Goal: Information Seeking & Learning: Find specific fact

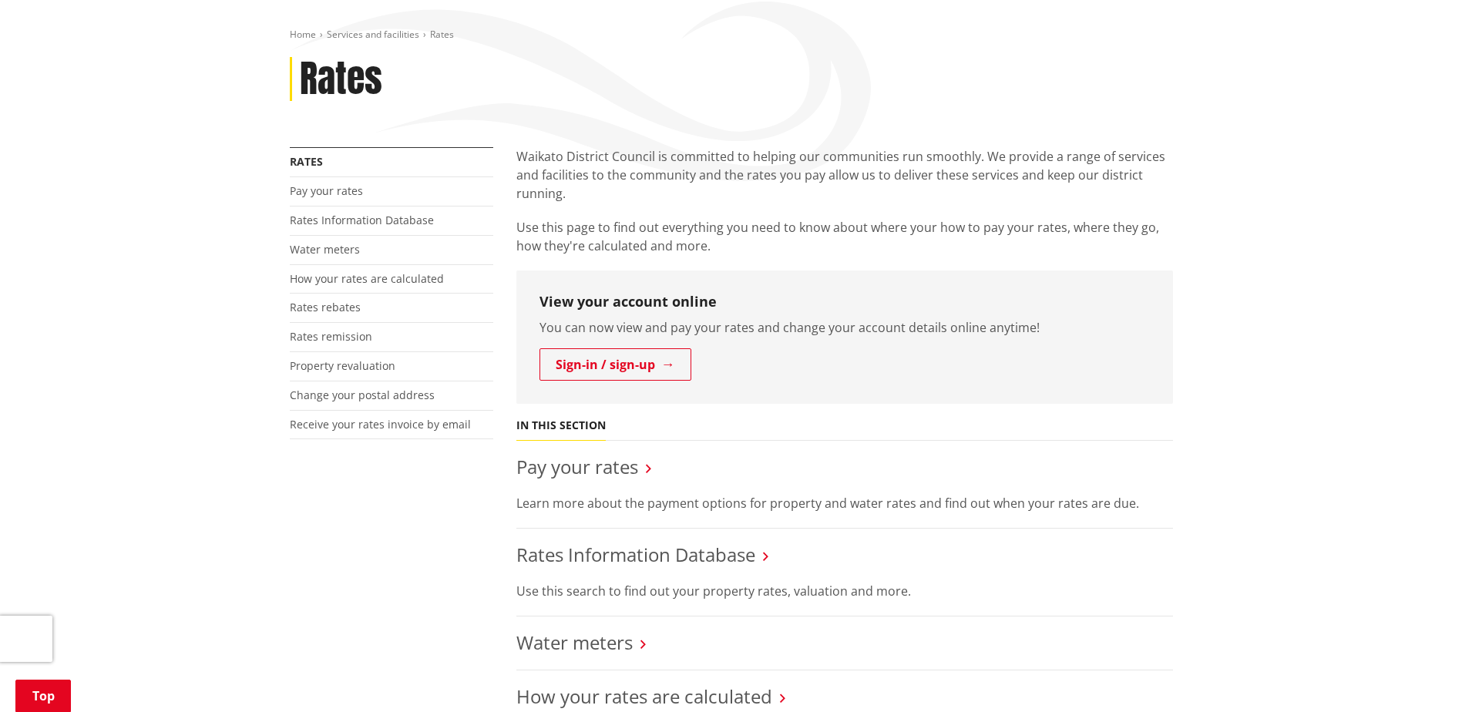
scroll to position [231, 0]
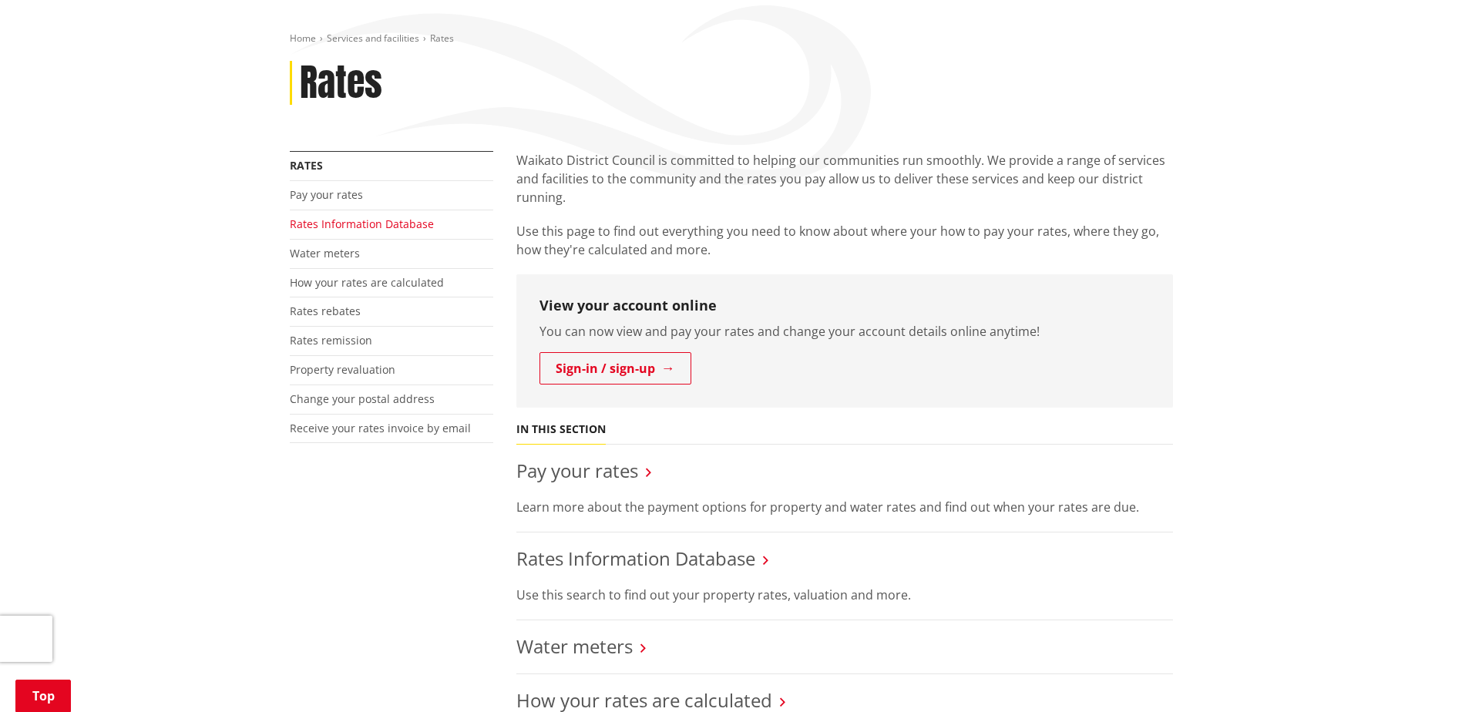
click at [386, 217] on link "Rates Information Database" at bounding box center [362, 224] width 144 height 15
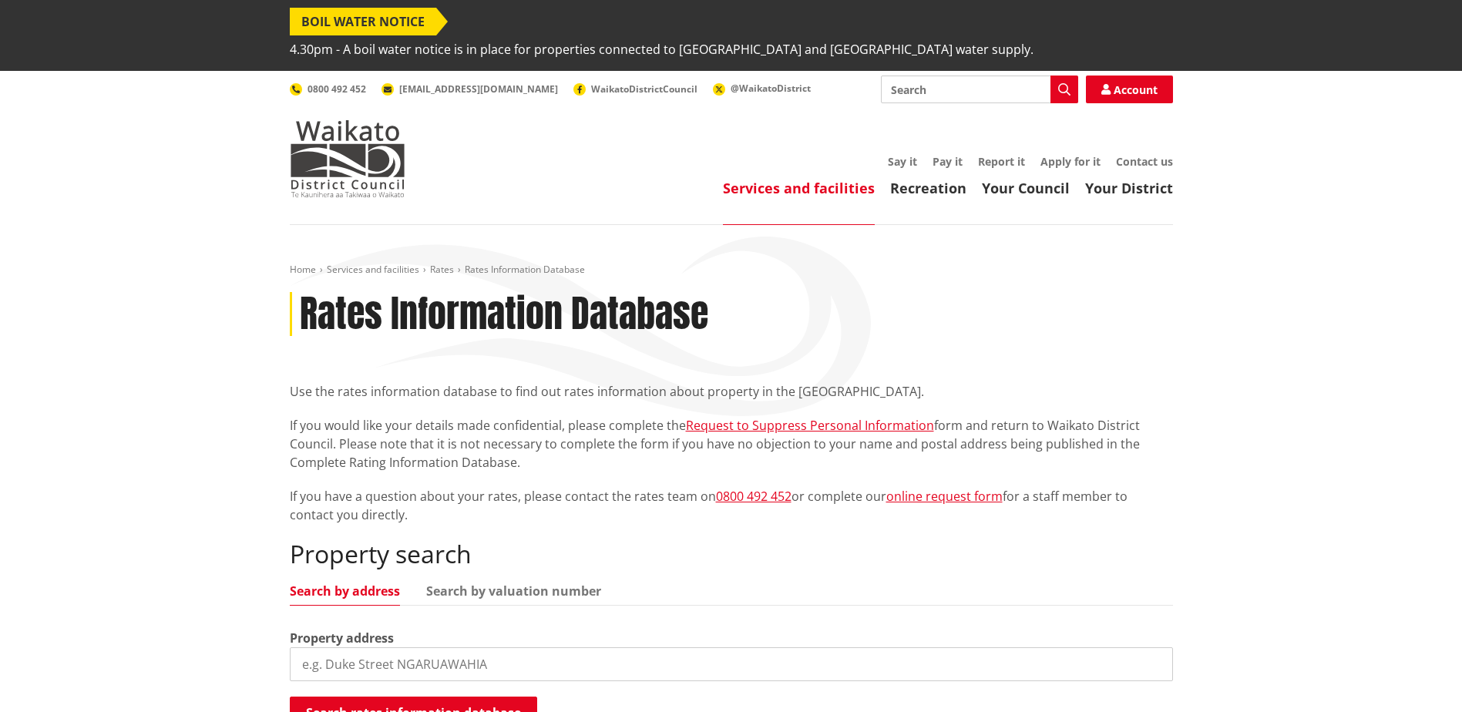
click at [398, 647] on input "search" at bounding box center [731, 664] width 883 height 34
click at [414, 697] on button "Search rates information database" at bounding box center [413, 713] width 247 height 32
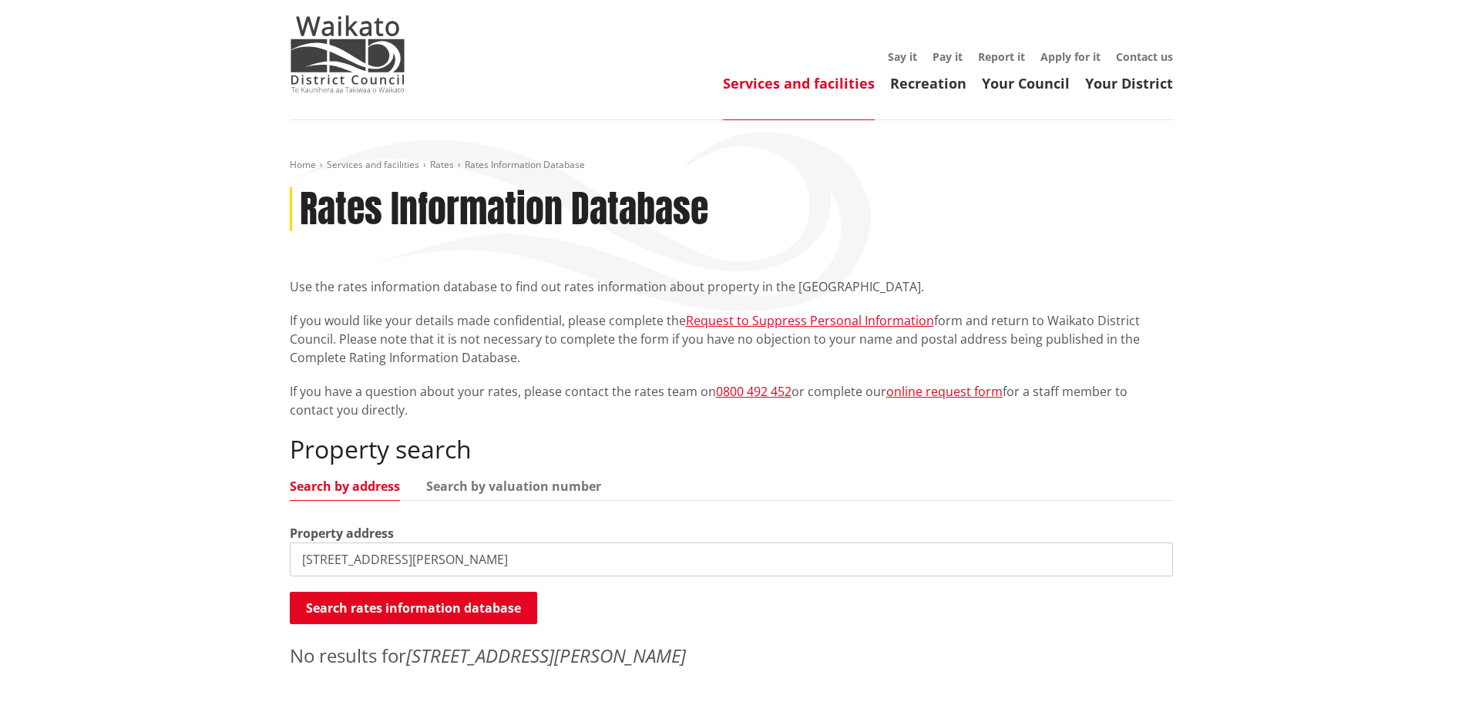
scroll to position [154, 0]
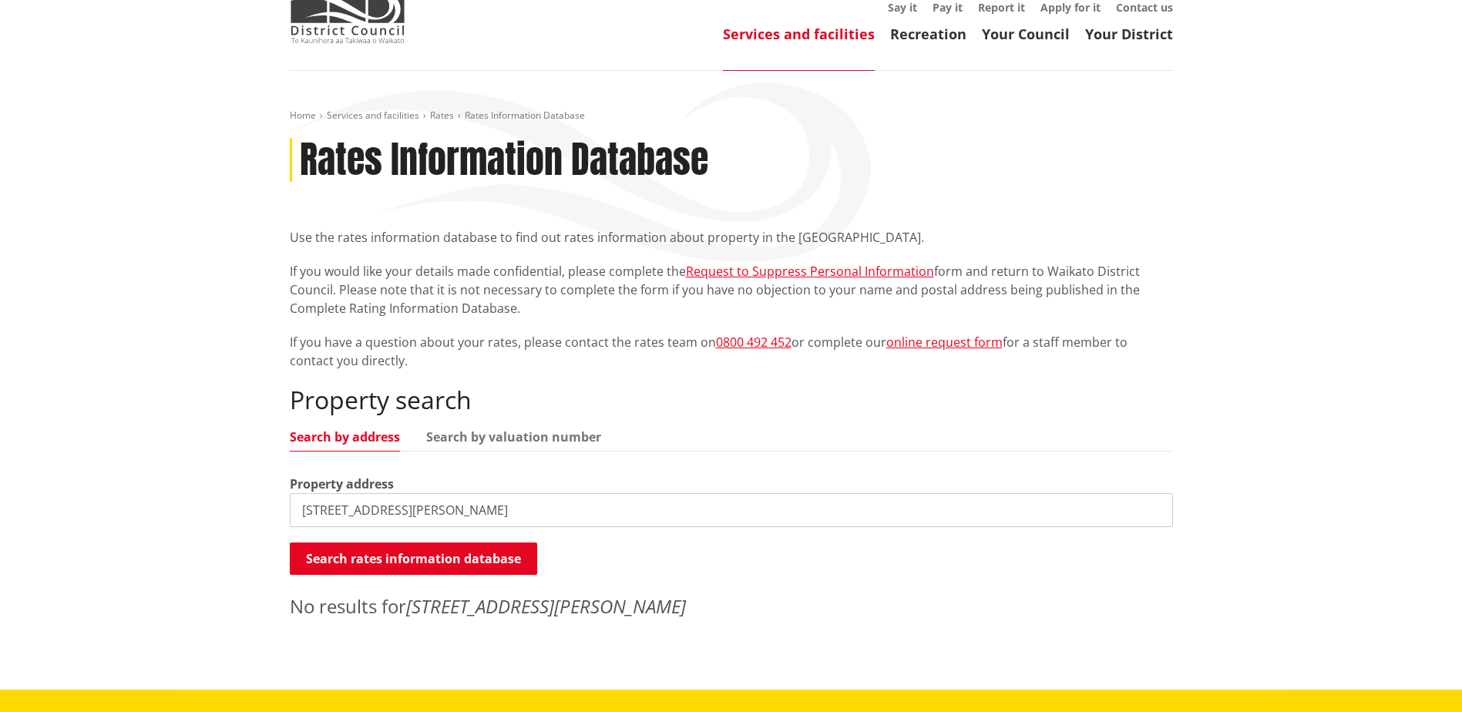
drag, startPoint x: 455, startPoint y: 487, endPoint x: 270, endPoint y: 492, distance: 185.0
click at [270, 492] on div "Home Services and facilities Rates Rates Information Database Rates Information…" at bounding box center [731, 380] width 1462 height 619
click at [423, 542] on button "Search rates information database" at bounding box center [413, 558] width 247 height 32
drag, startPoint x: 313, startPoint y: 487, endPoint x: 240, endPoint y: 488, distance: 72.4
click at [240, 488] on div "Home Services and facilities Rates Rates Information Database Rates Information…" at bounding box center [731, 380] width 1462 height 619
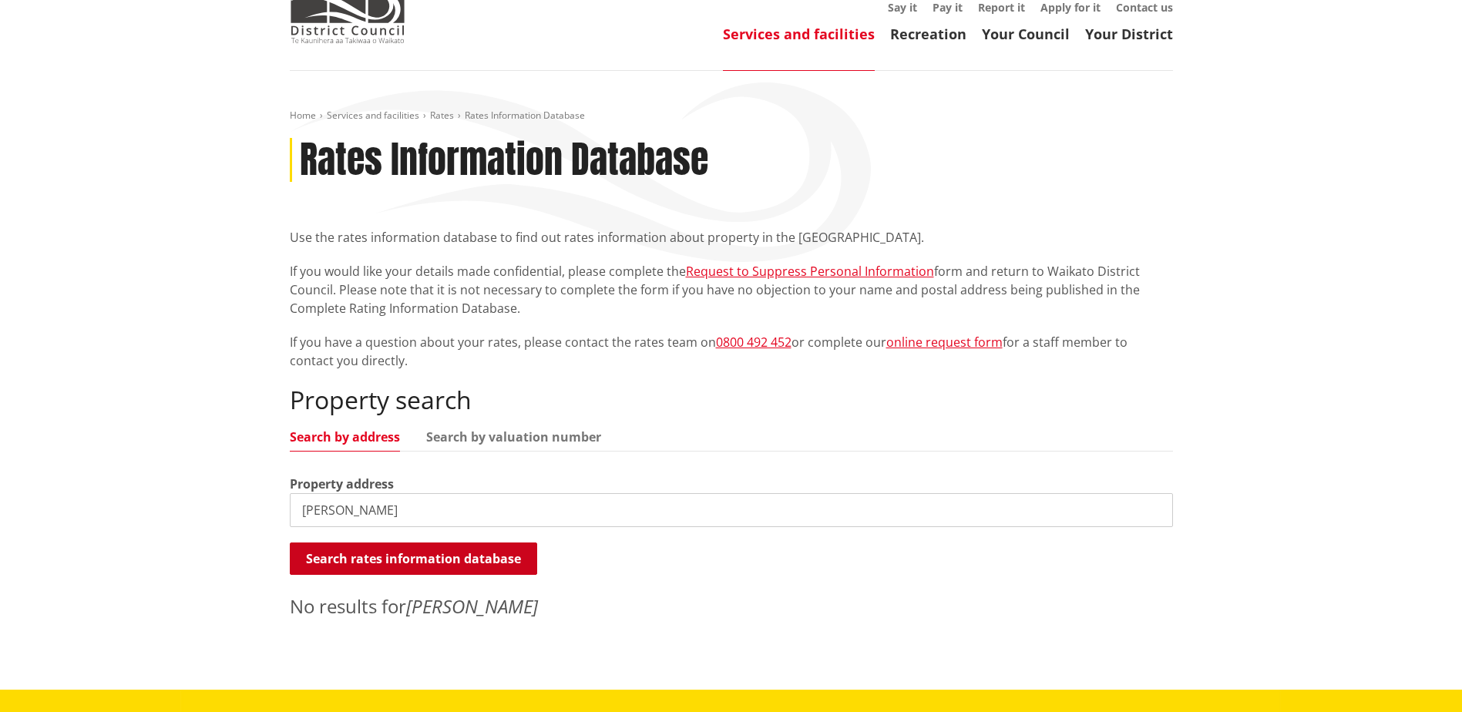
type input "Musselwhite"
click at [364, 542] on button "Search rates information database" at bounding box center [413, 558] width 247 height 32
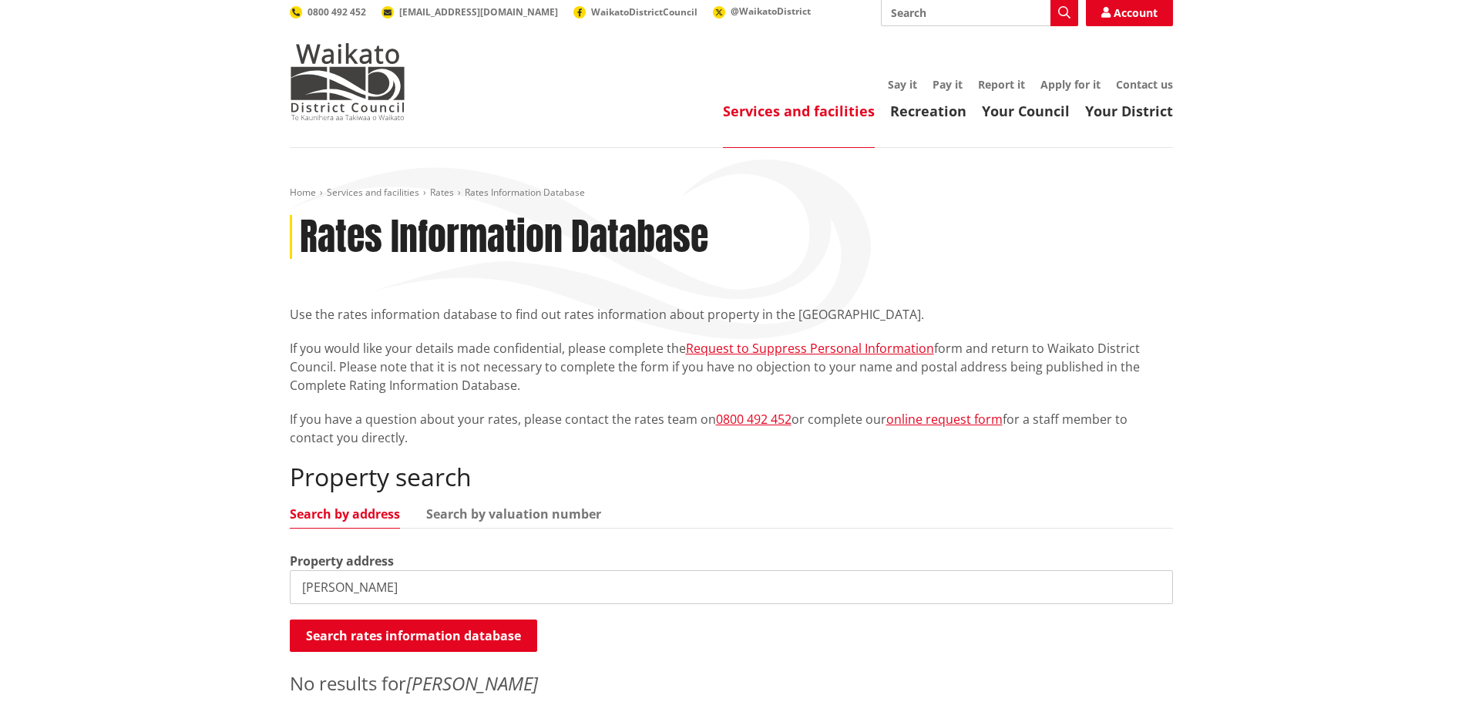
scroll to position [0, 0]
